Goal: Obtain resource: Obtain resource

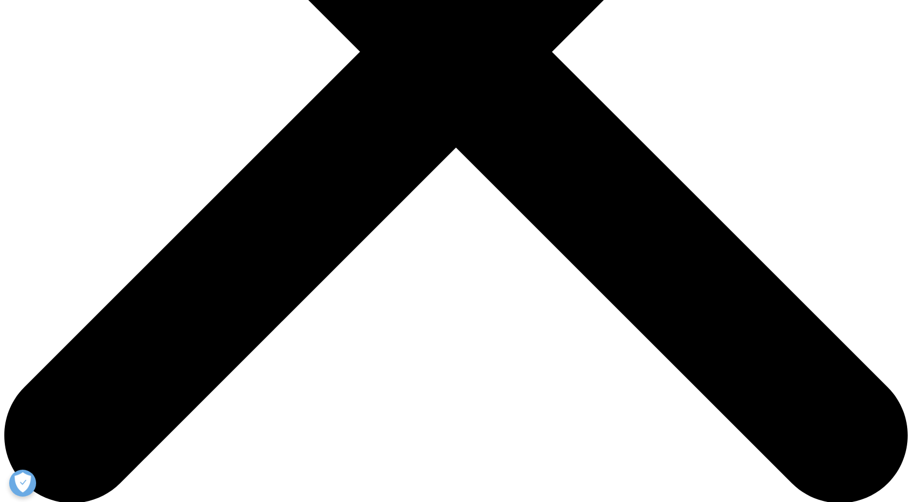
scroll to position [438, 0]
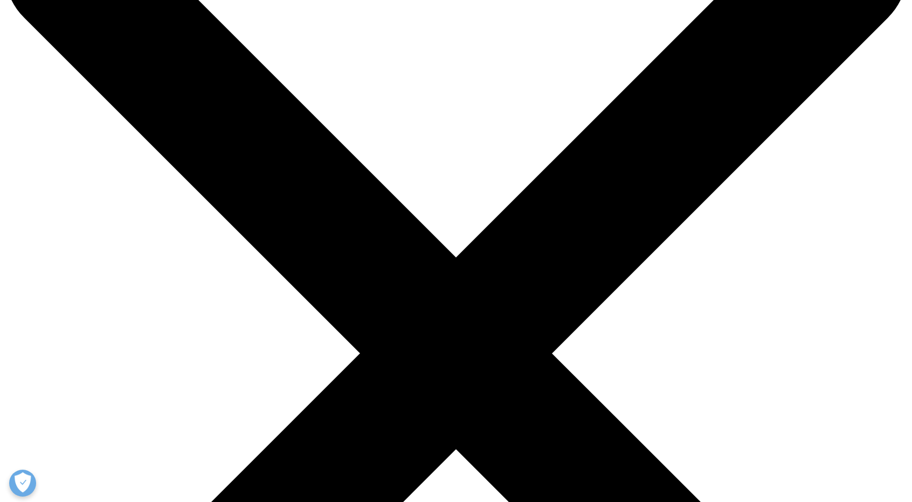
scroll to position [0, 0]
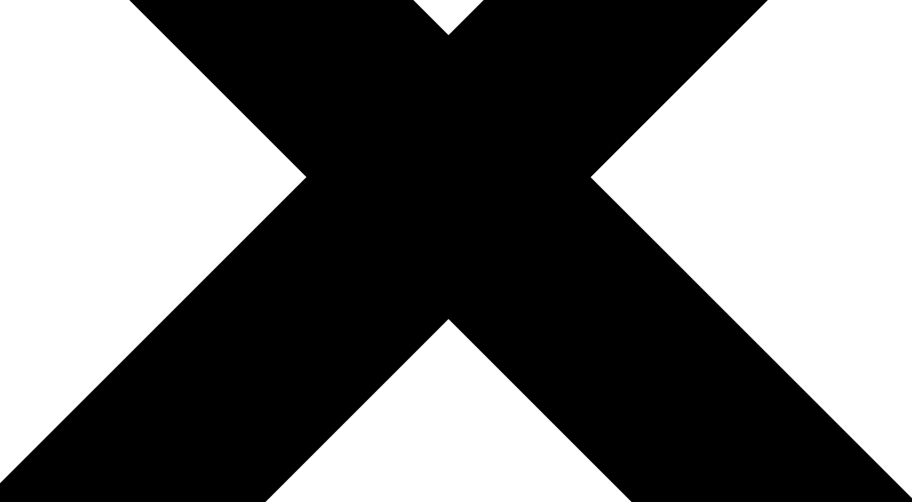
scroll to position [213, 0]
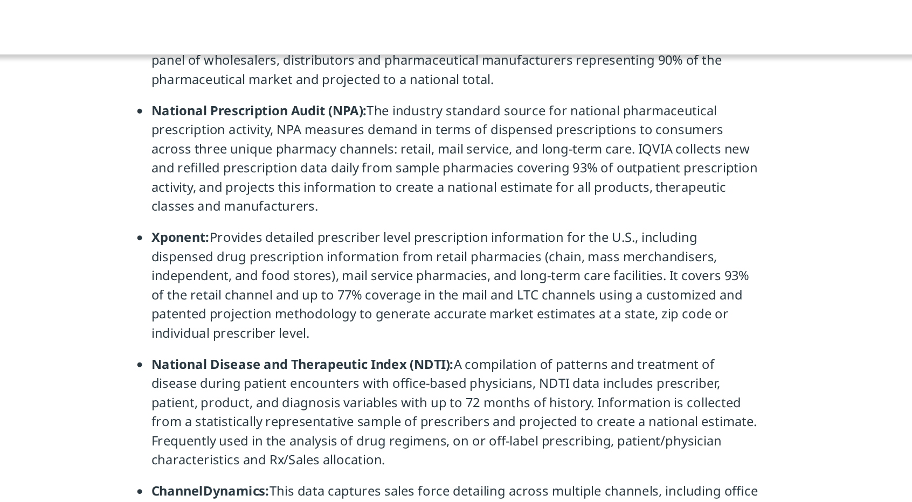
click at [415, 313] on li "Xponent: Provides detailed prescriber level prescription information for the U.…" at bounding box center [460, 332] width 411 height 86
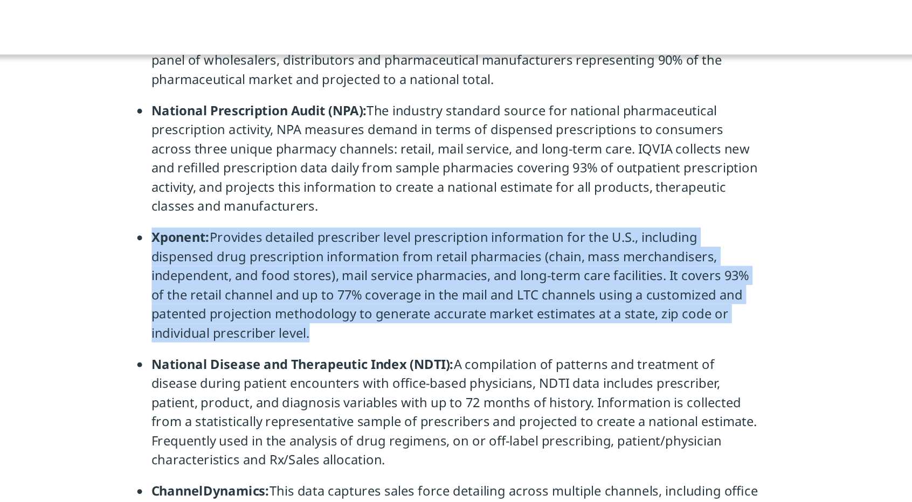
click at [415, 313] on li "Xponent: Provides detailed prescriber level prescription information for the U.…" at bounding box center [460, 332] width 411 height 86
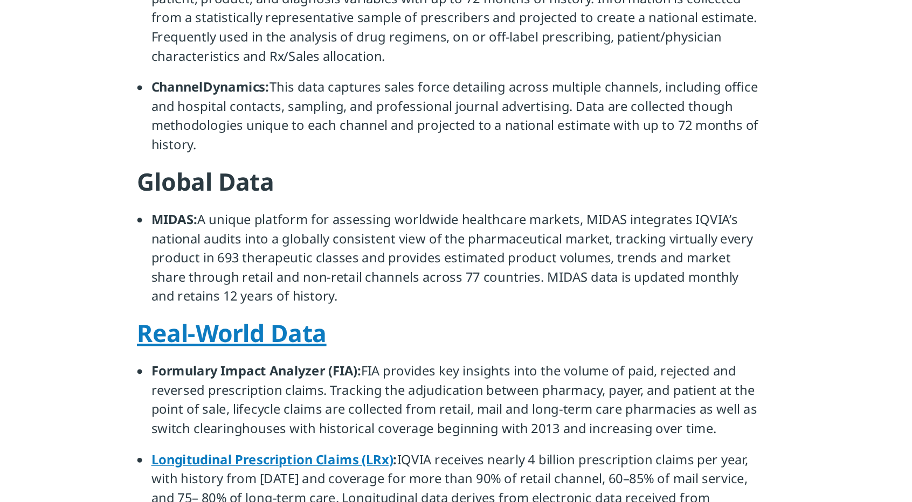
scroll to position [410, 0]
drag, startPoint x: 361, startPoint y: 351, endPoint x: 241, endPoint y: 293, distance: 133.3
click at [241, 293] on section "U.S. National Data National Sales Perspectives (NSP): Measures dollar and unit …" at bounding box center [456, 467] width 912 height 1251
copy li "MIDAS: A unique platform for assessing worldwide healthcare markets, MIDAS inte…"
